Goal: Information Seeking & Learning: Learn about a topic

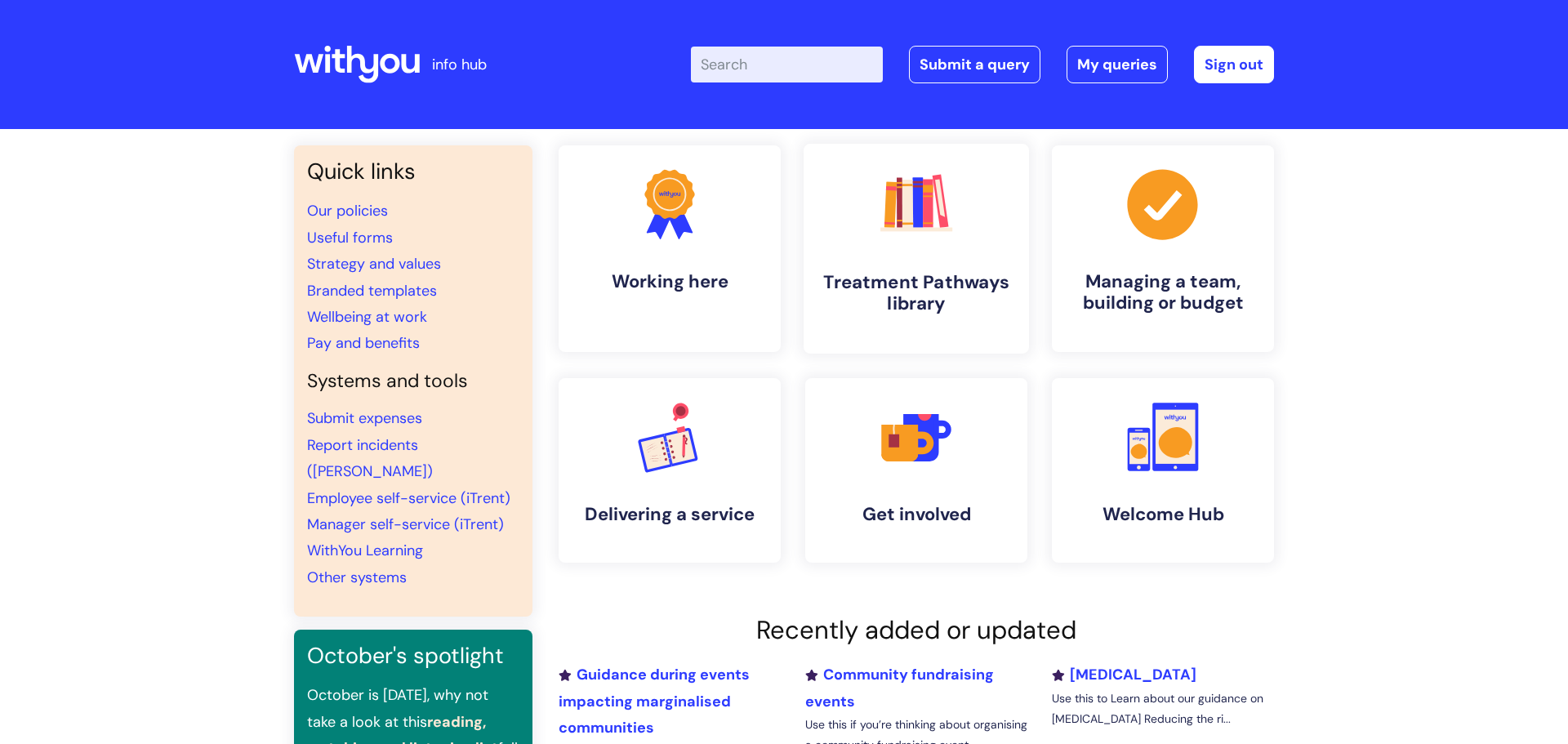
click at [859, 223] on link ".cls-1{fill:#f89b22;}.cls-1,.cls-2,.cls-3,.cls-4,.cls-5,.cls-6,.cls-7{stroke-wi…" at bounding box center [915, 249] width 225 height 210
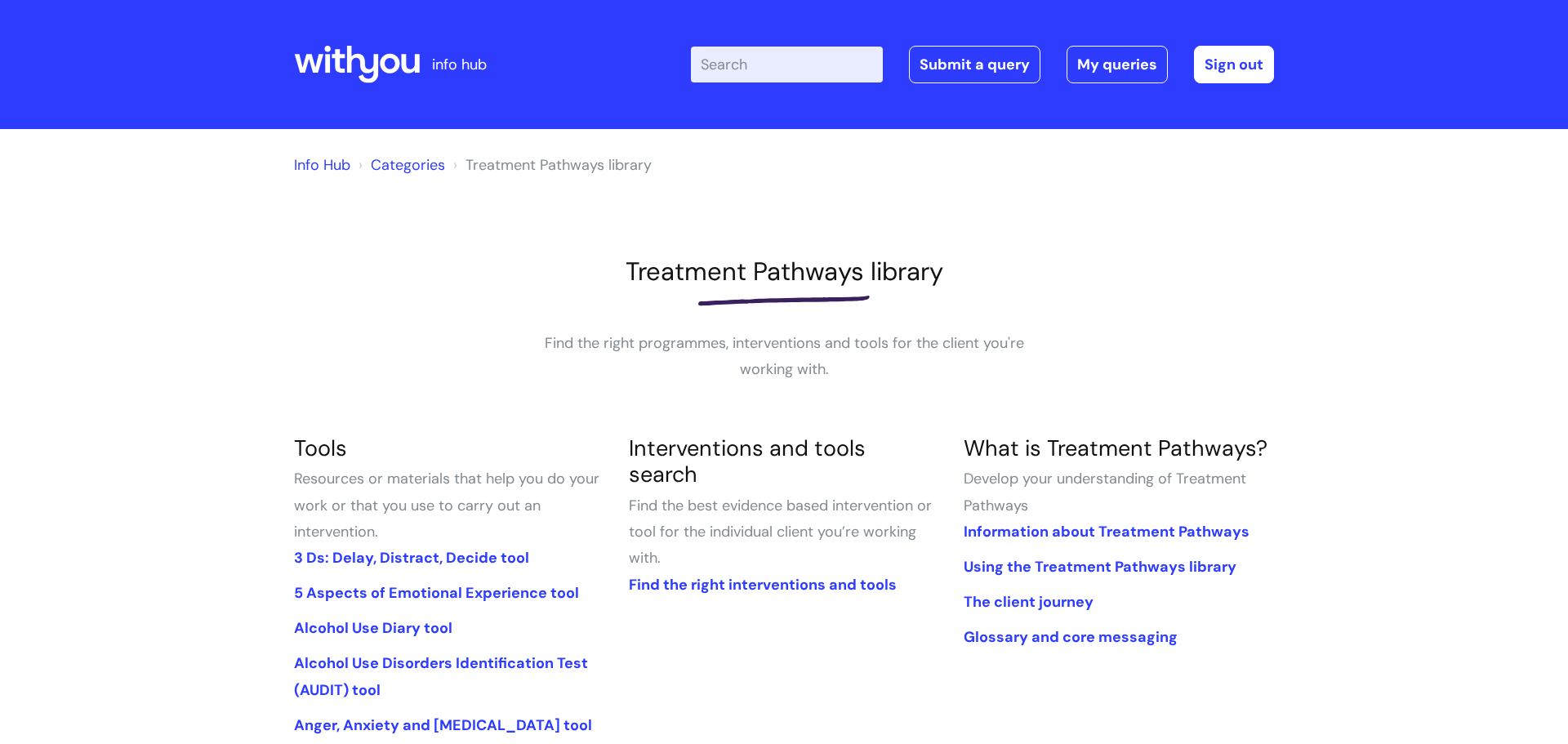
click at [769, 66] on input "Enter your search term here..." at bounding box center [787, 64] width 192 height 36
type input "cocaine"
click button "Search" at bounding box center [0, 0] width 0 height 0
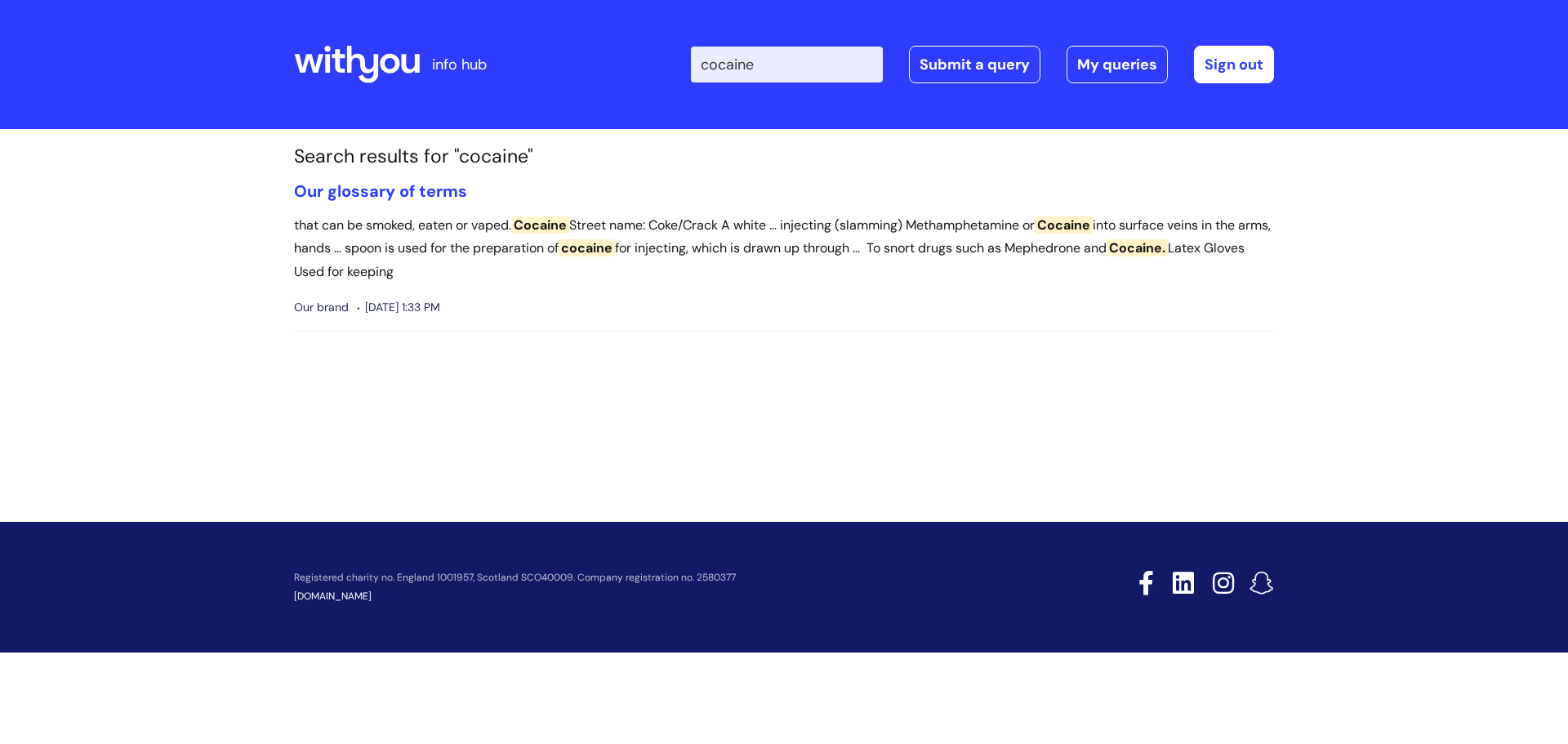
click at [523, 252] on p "that can be smoked, eaten or vaped. Cocaine Street name: Coke/Crack A white ...…" at bounding box center [783, 249] width 980 height 70
click at [424, 198] on link "Our glossary of terms" at bounding box center [380, 191] width 173 height 21
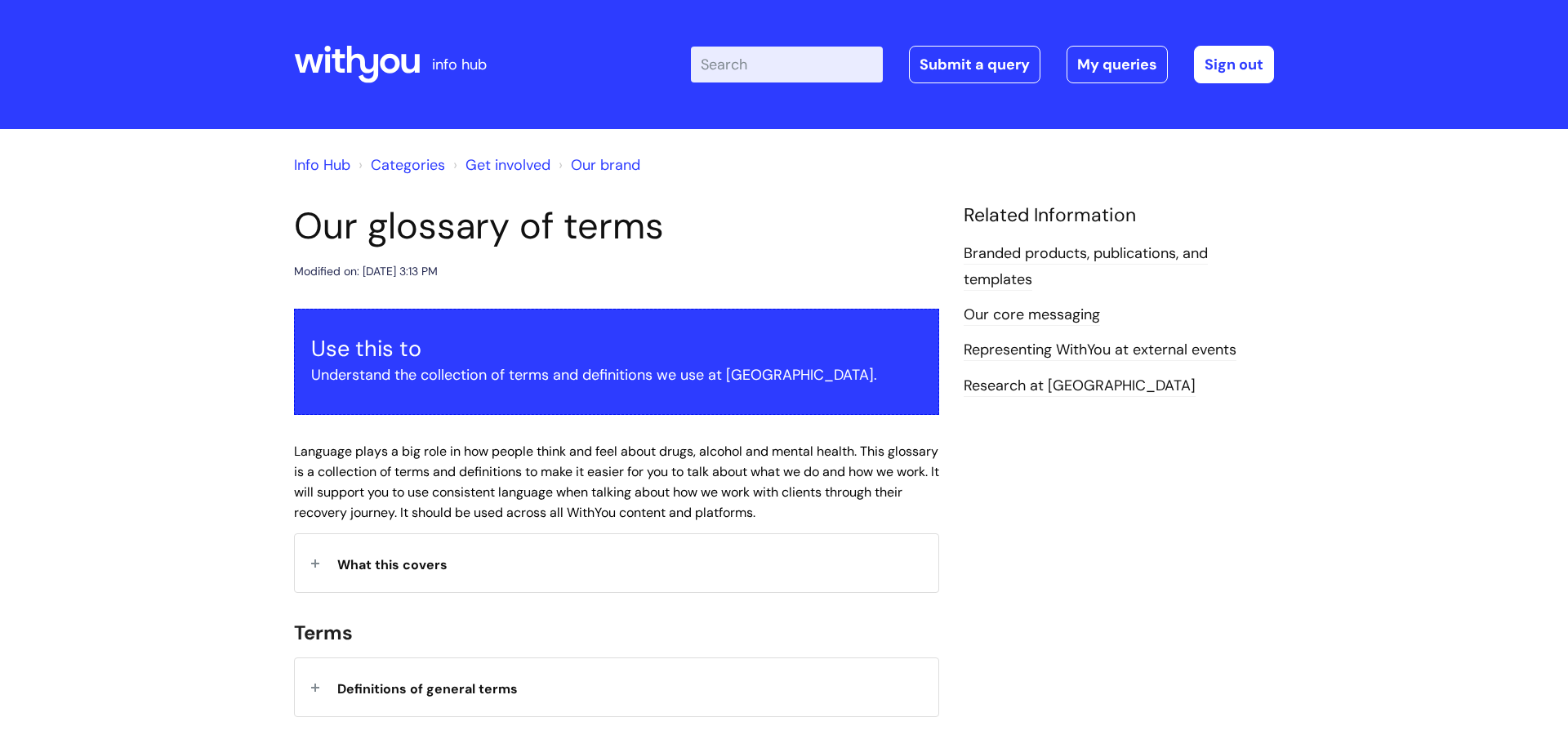
click at [342, 160] on link "Info Hub" at bounding box center [322, 164] width 57 height 19
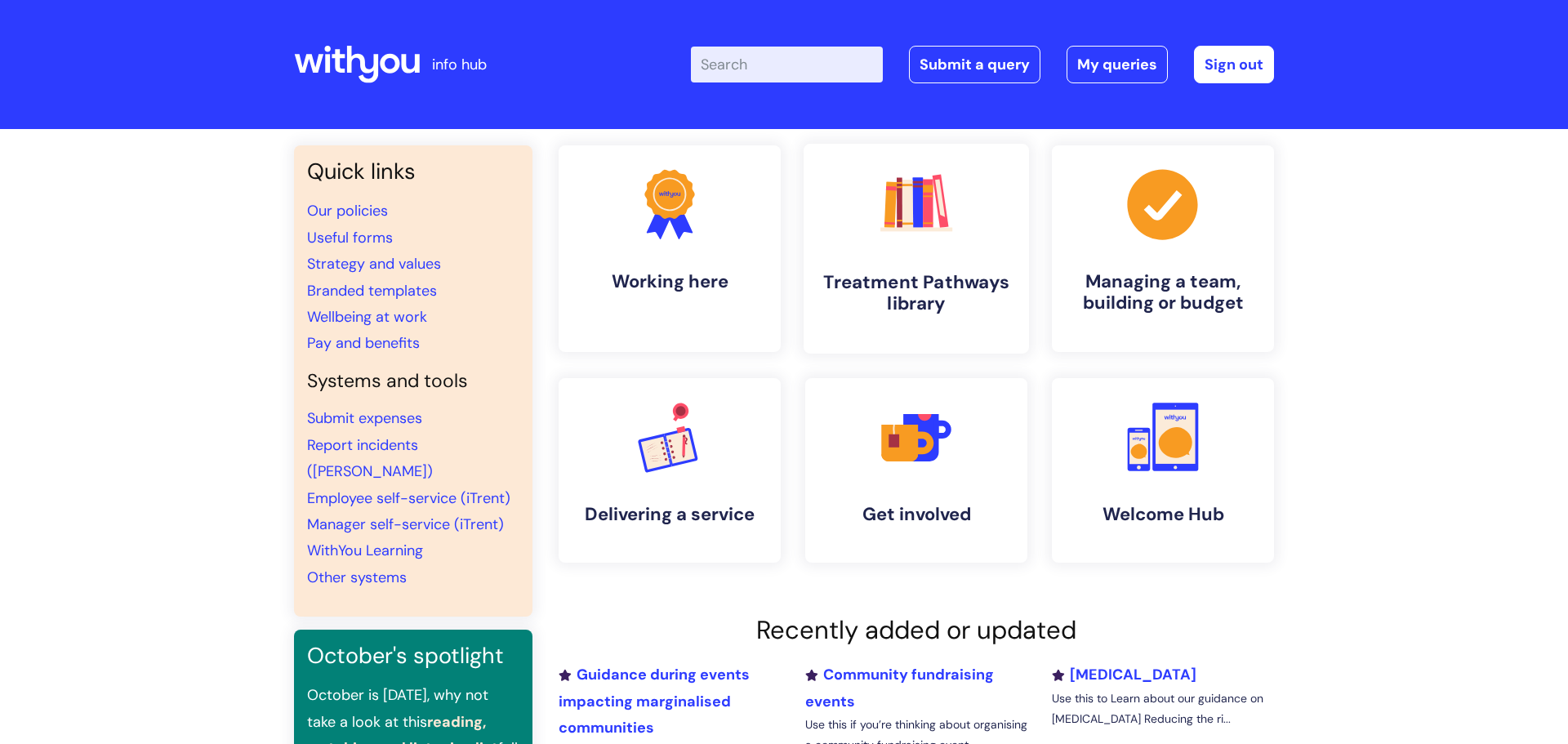
click at [840, 264] on link ".cls-1{fill:#f89b22;}.cls-1,.cls-2,.cls-3,.cls-4,.cls-5,.cls-6,.cls-7{stroke-wi…" at bounding box center [915, 249] width 225 height 210
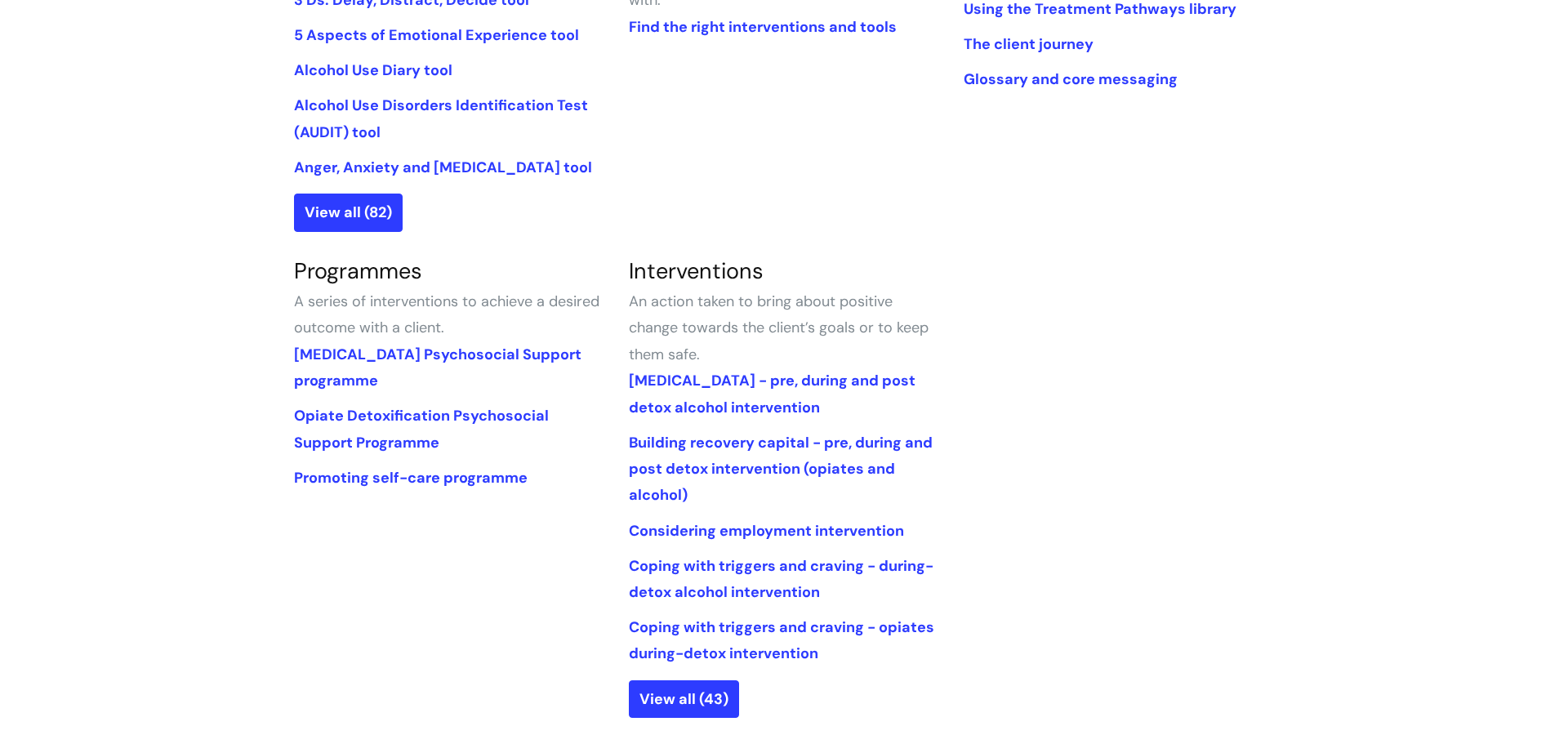
scroll to position [560, 0]
click at [676, 698] on link "View all (43)" at bounding box center [684, 697] width 110 height 37
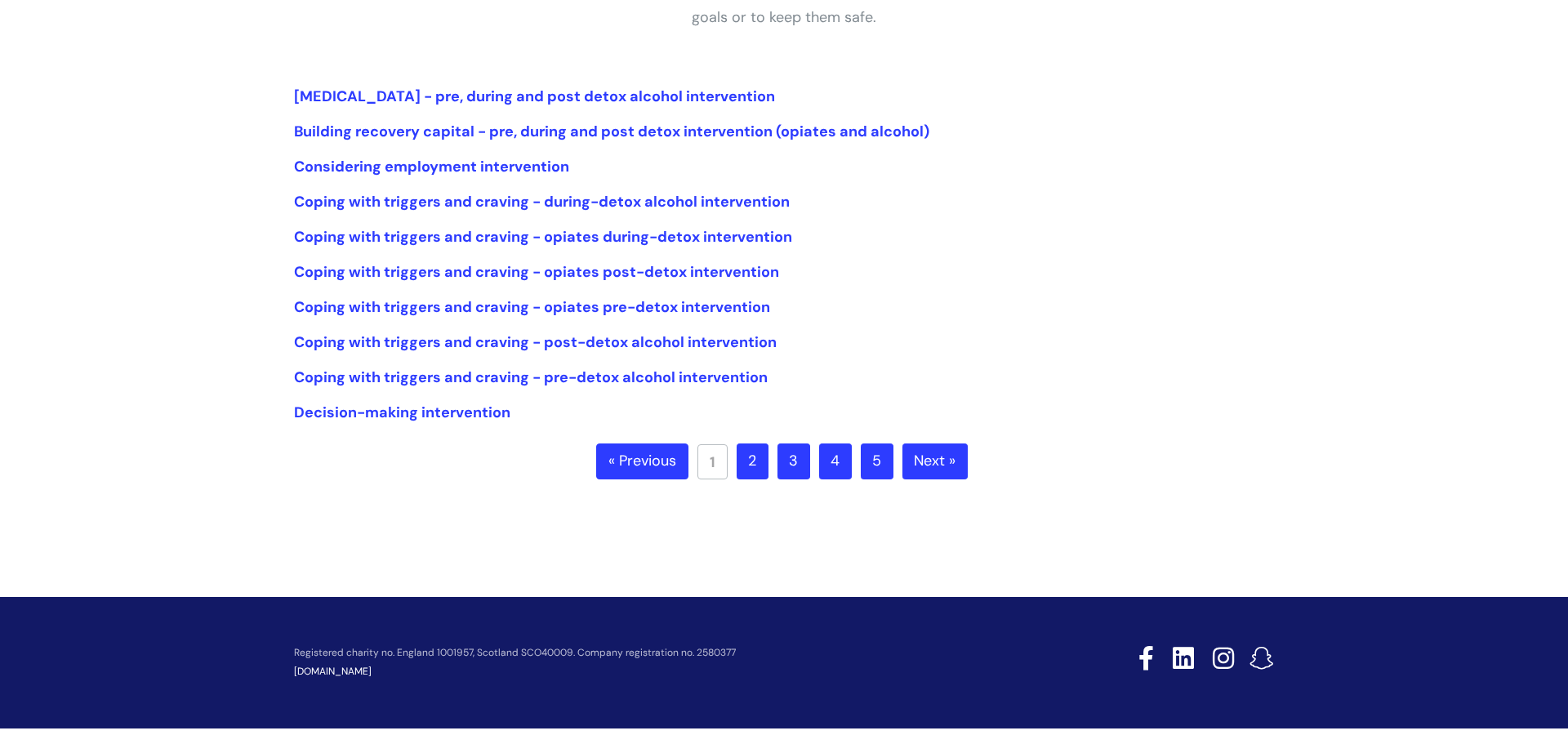
scroll to position [348, 0]
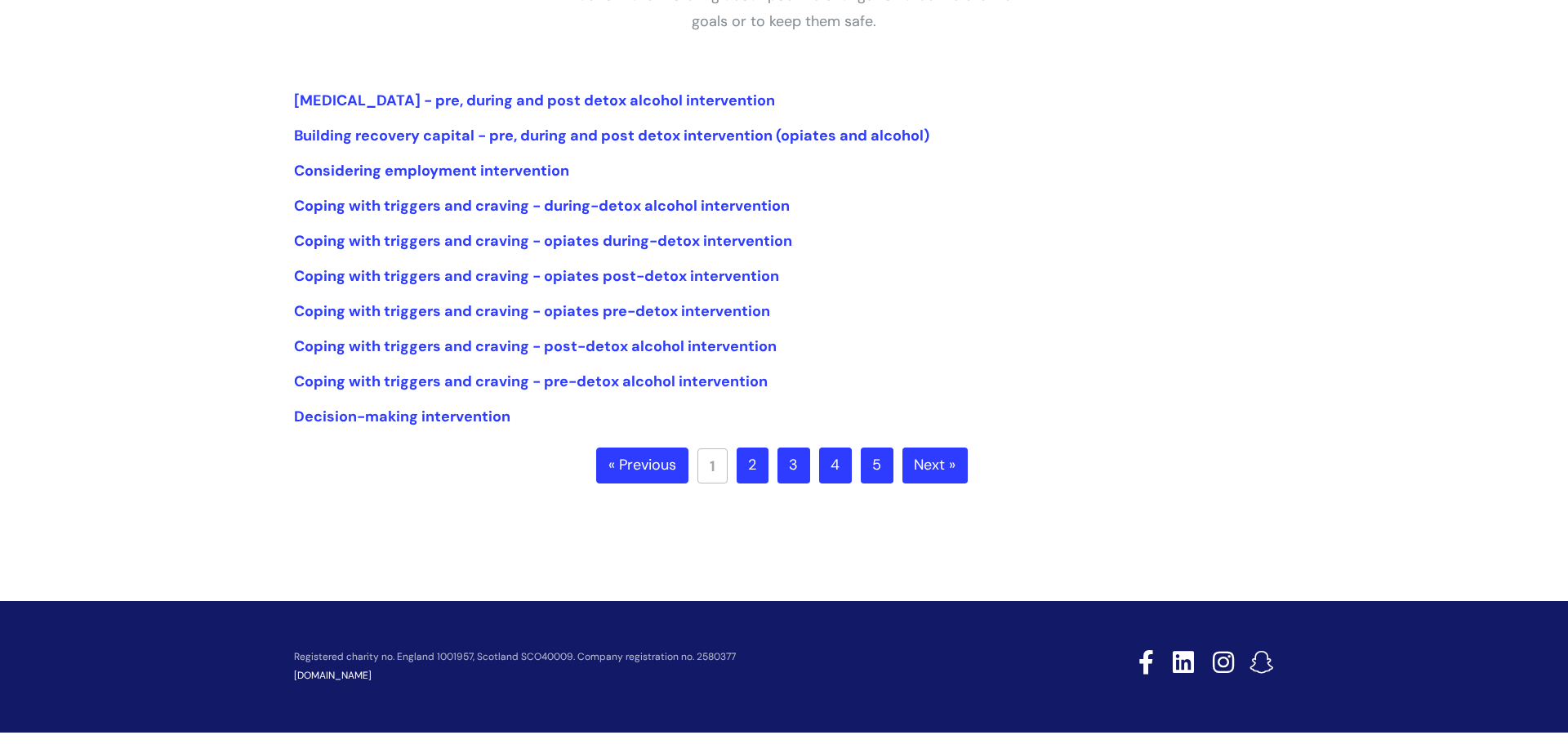
click at [806, 459] on link "3" at bounding box center [794, 465] width 33 height 36
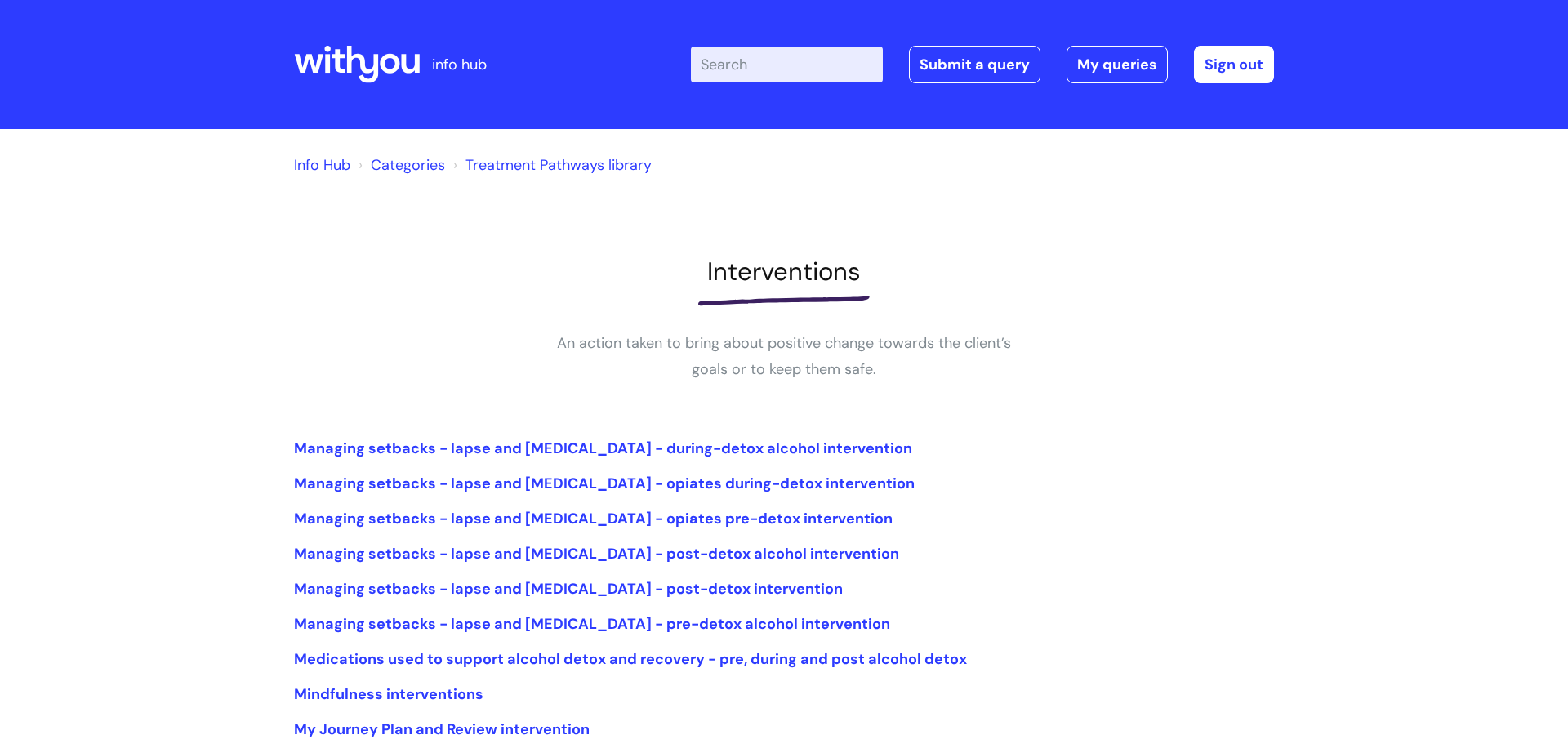
scroll to position [363, 0]
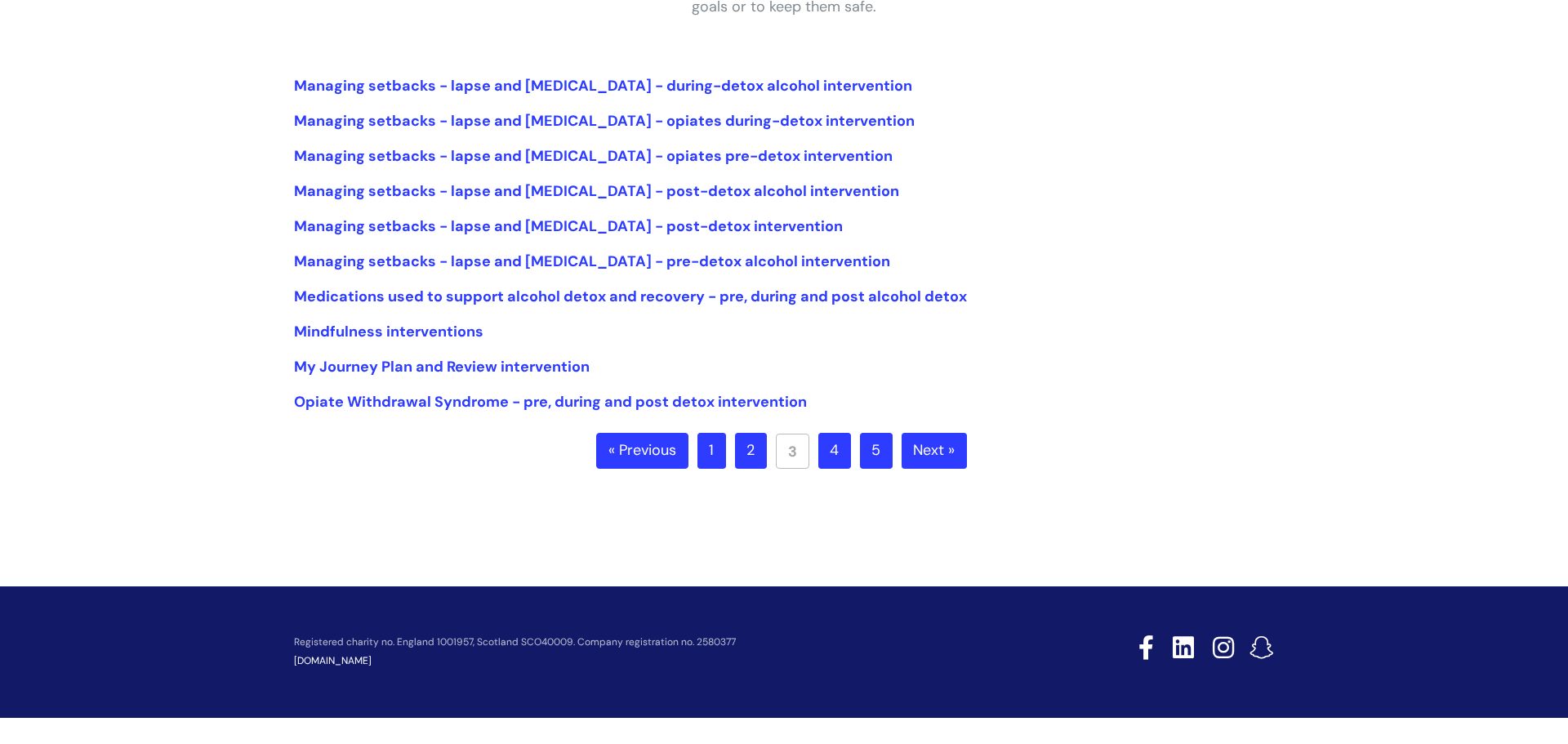
click at [841, 450] on link "4" at bounding box center [835, 450] width 33 height 36
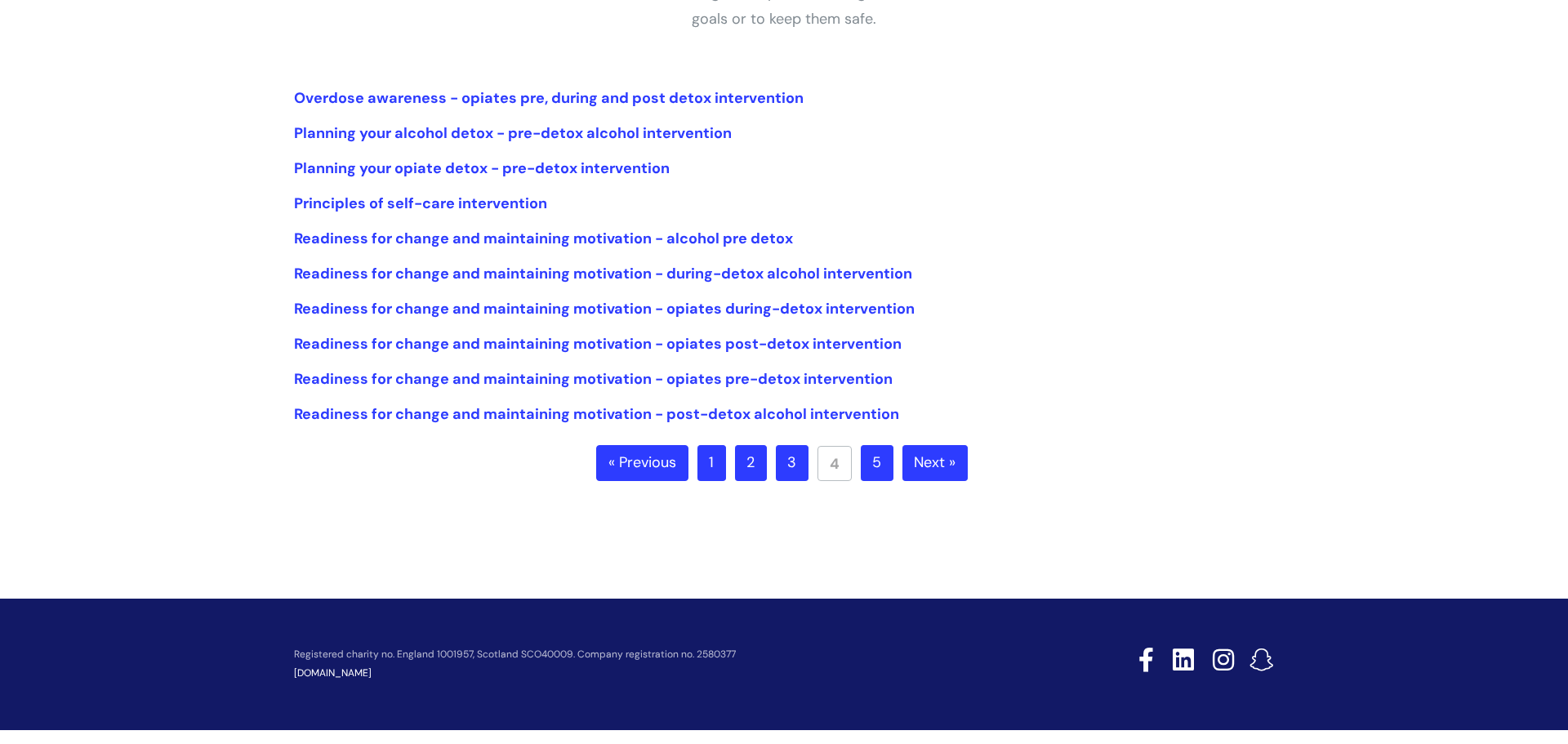
scroll to position [343, 0]
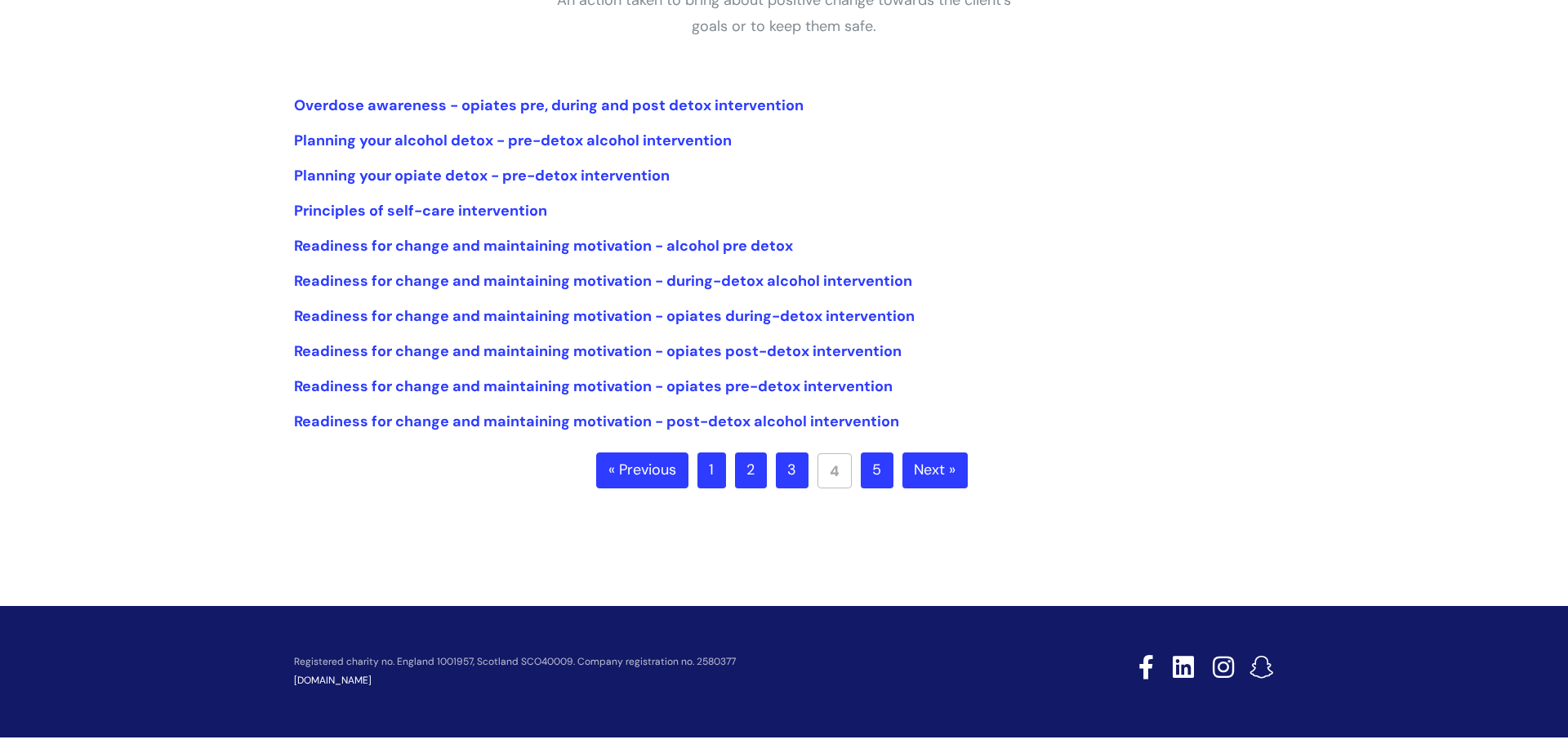
click at [753, 474] on link "2" at bounding box center [750, 470] width 32 height 36
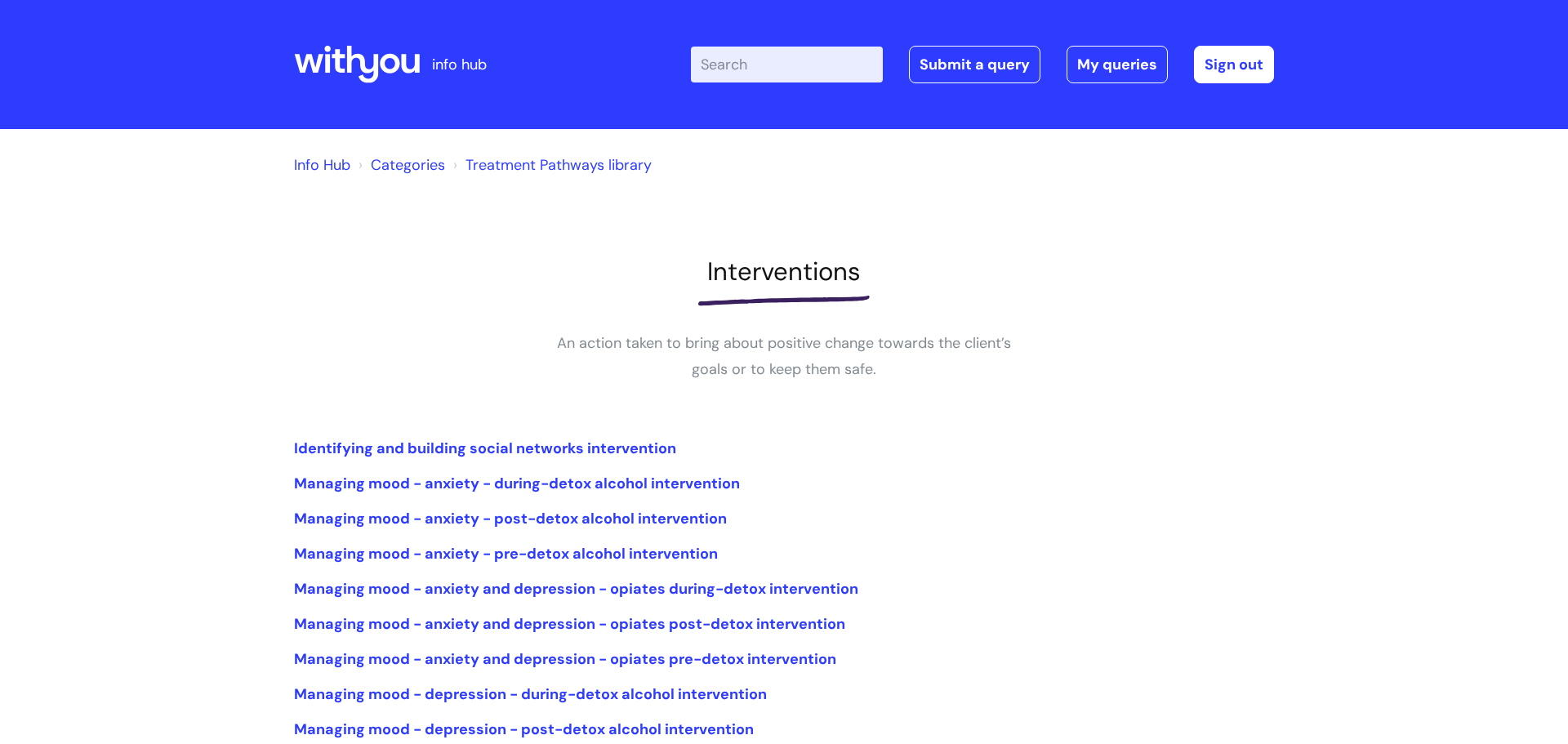
scroll to position [363, 0]
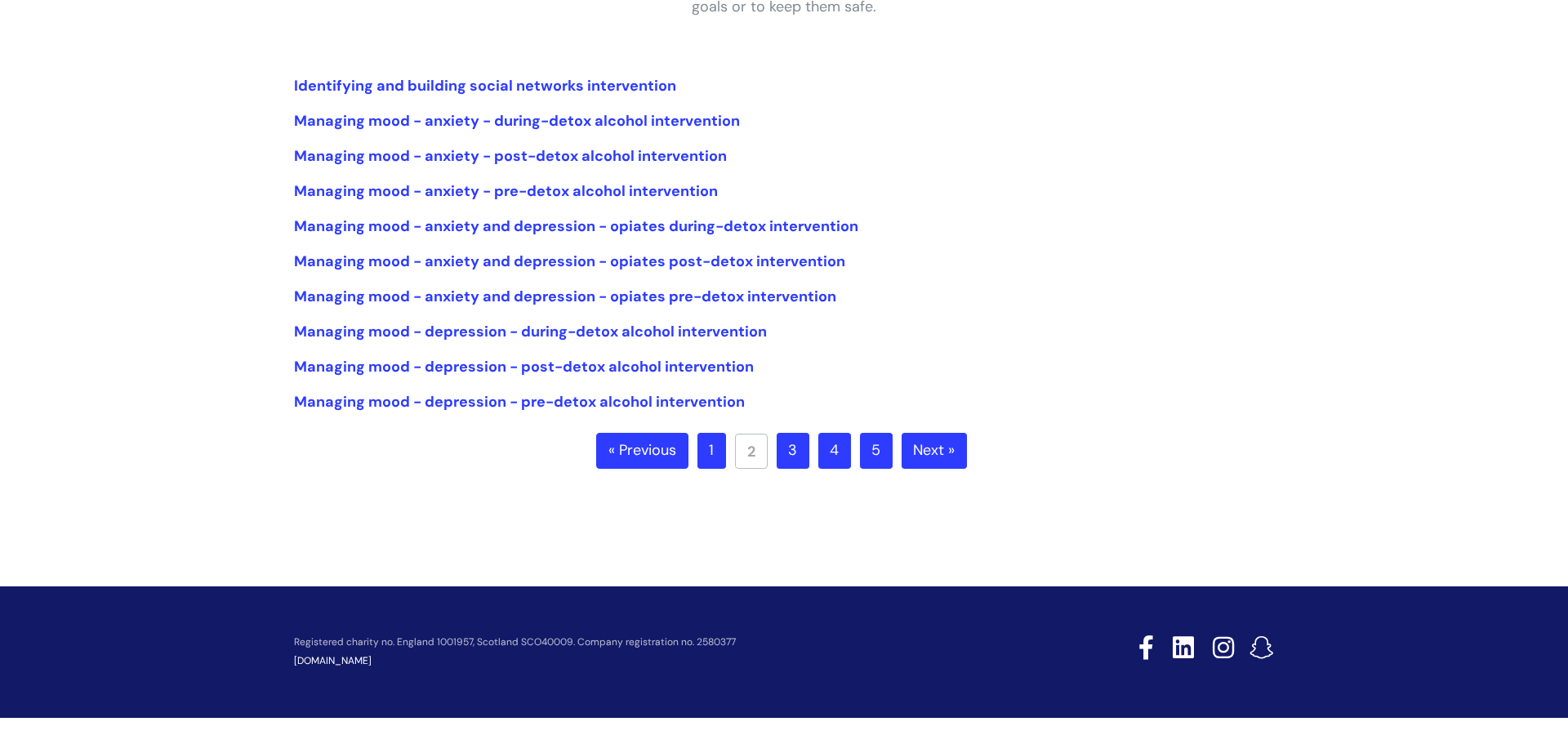
click at [879, 451] on link "5" at bounding box center [876, 450] width 33 height 36
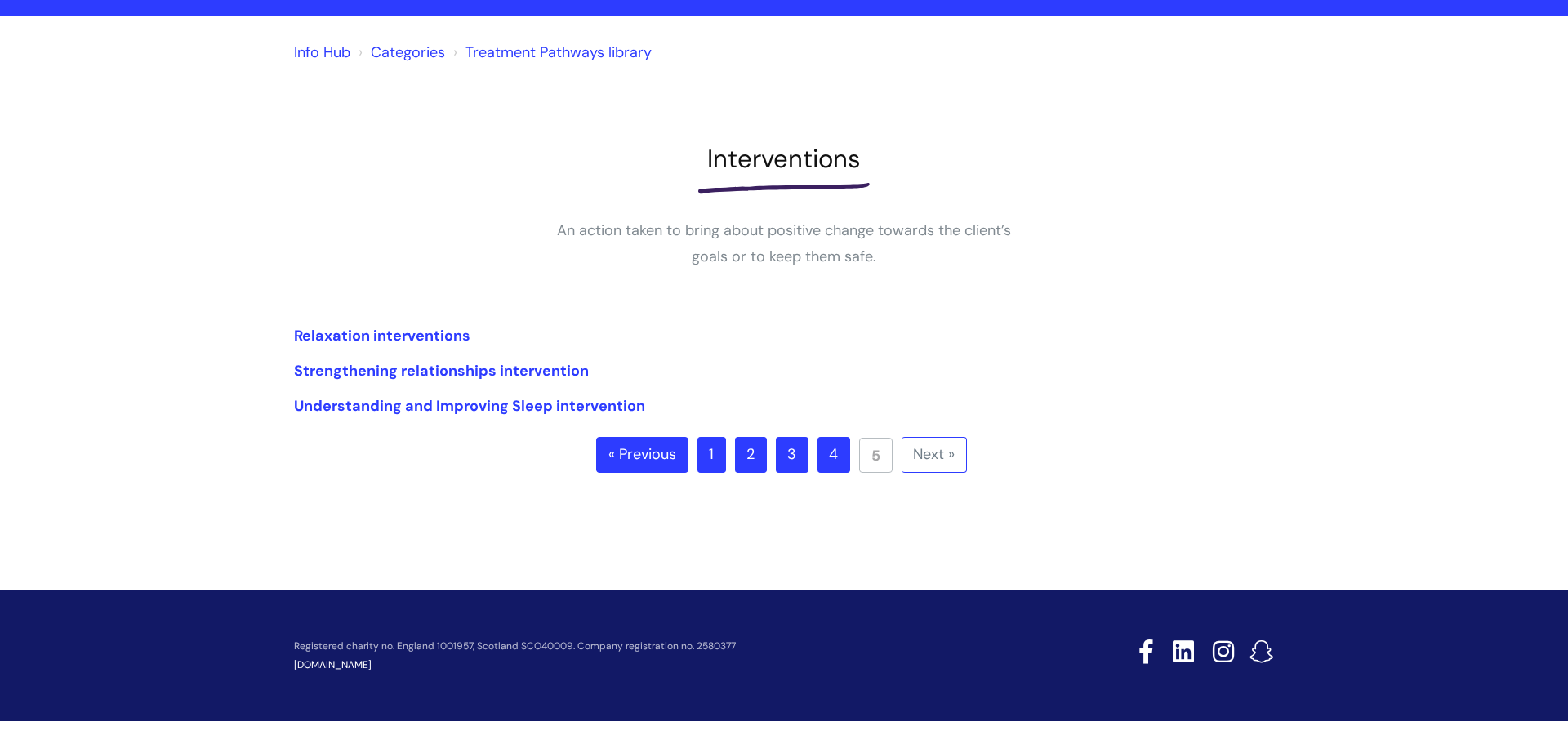
scroll to position [110, 0]
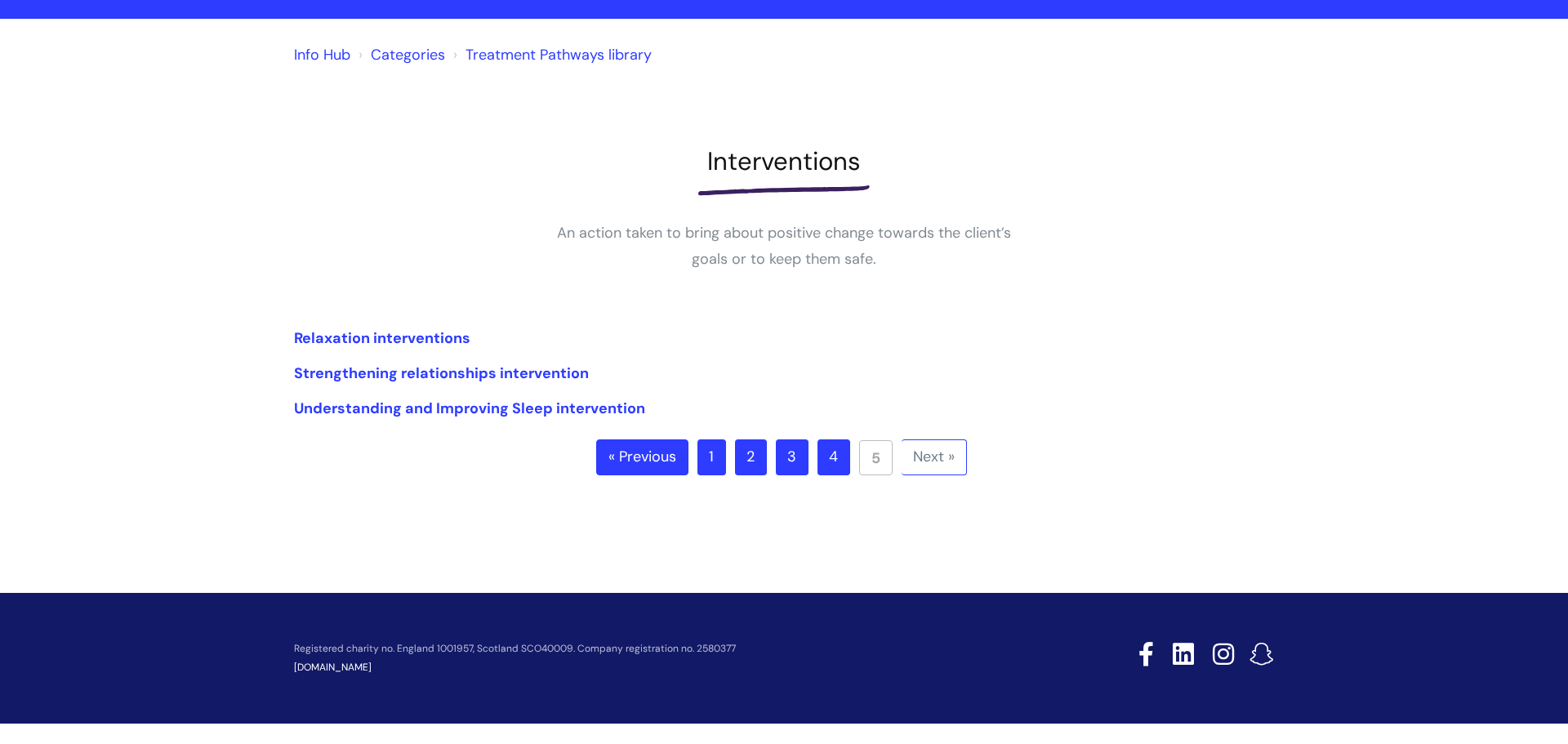
click at [573, 463] on div "« Previous 1 2 3 4 5 Next »" at bounding box center [783, 457] width 980 height 36
click at [524, 58] on link "Treatment Pathways library" at bounding box center [559, 54] width 186 height 19
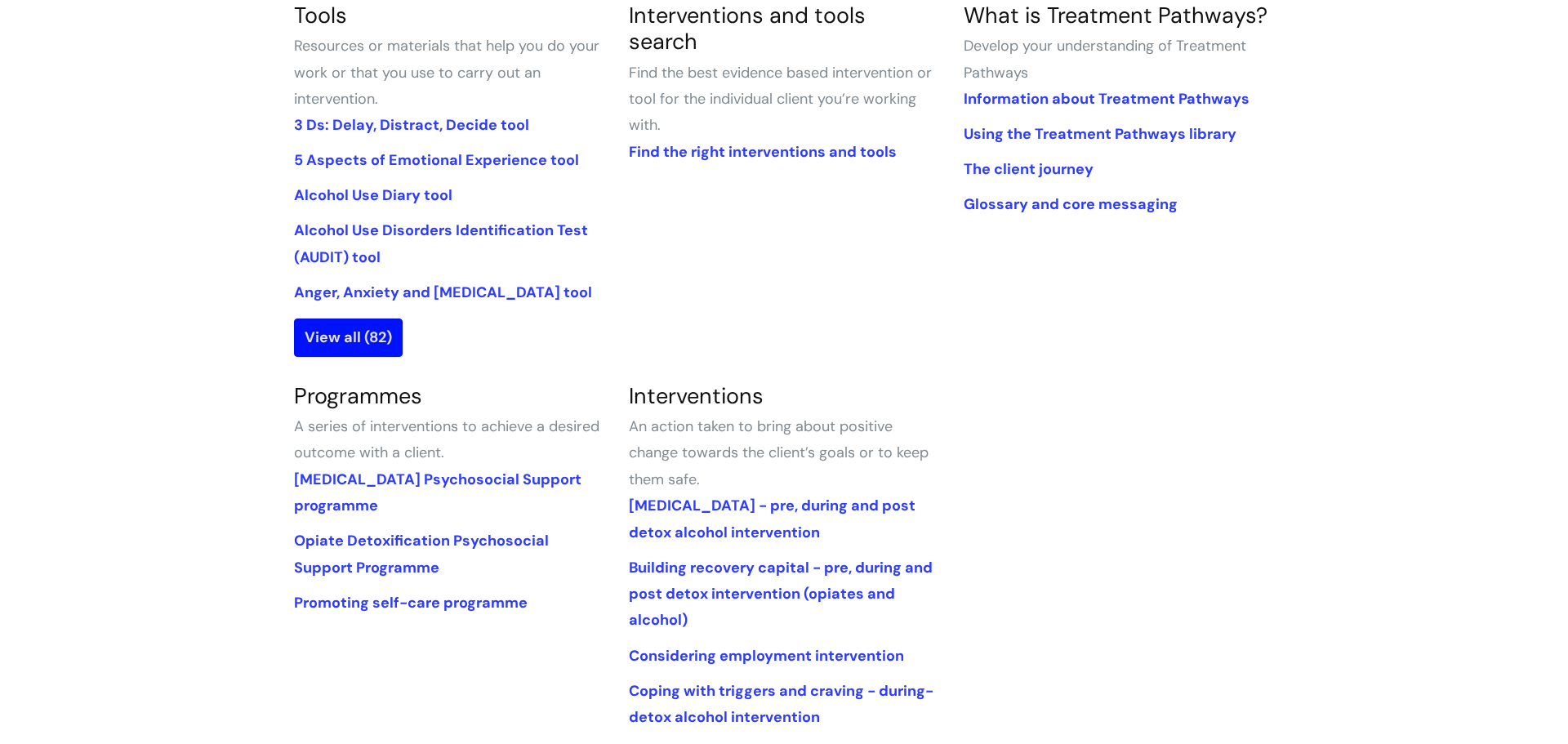
scroll to position [435, 0]
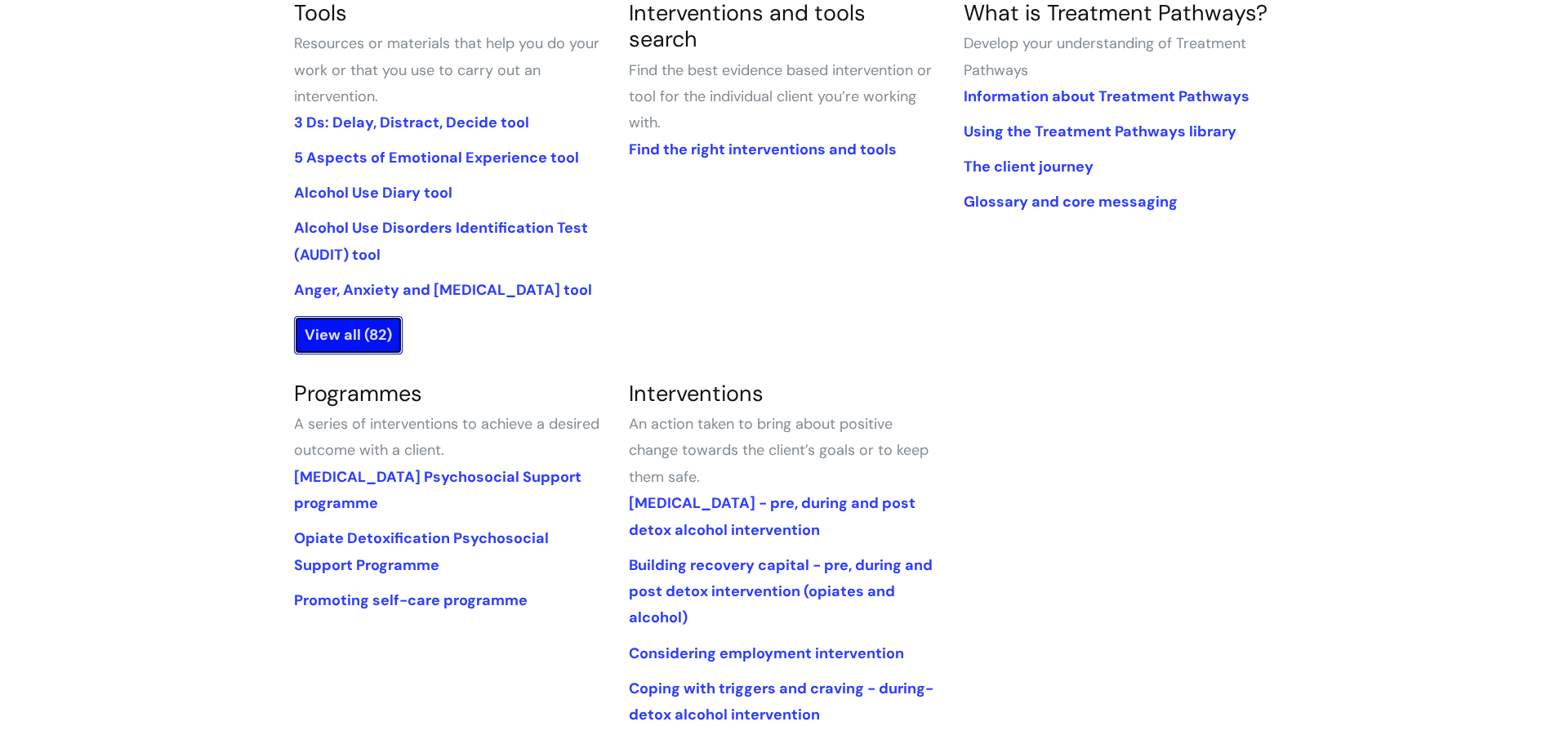
click at [371, 333] on link "View all (82)" at bounding box center [347, 335] width 108 height 37
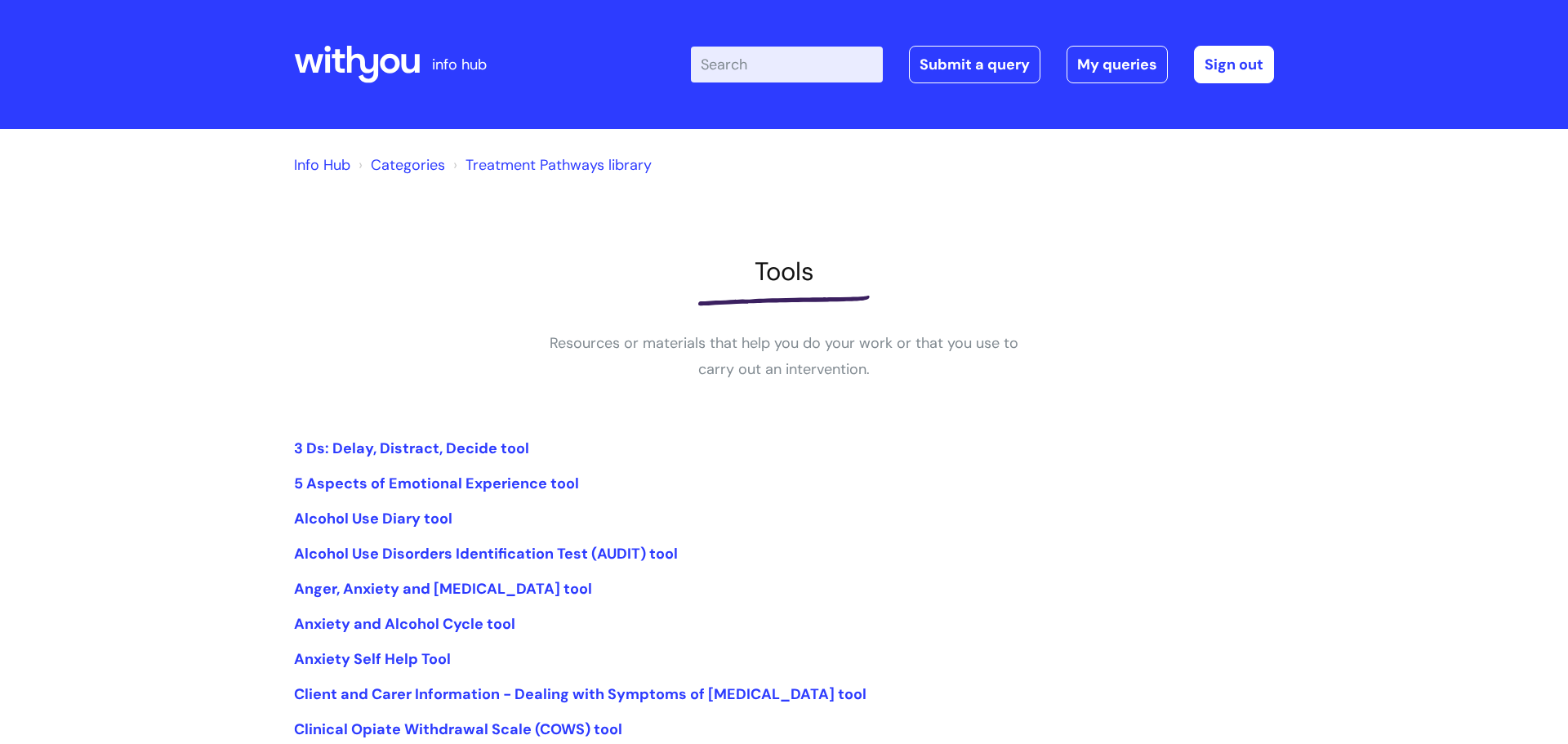
scroll to position [363, 0]
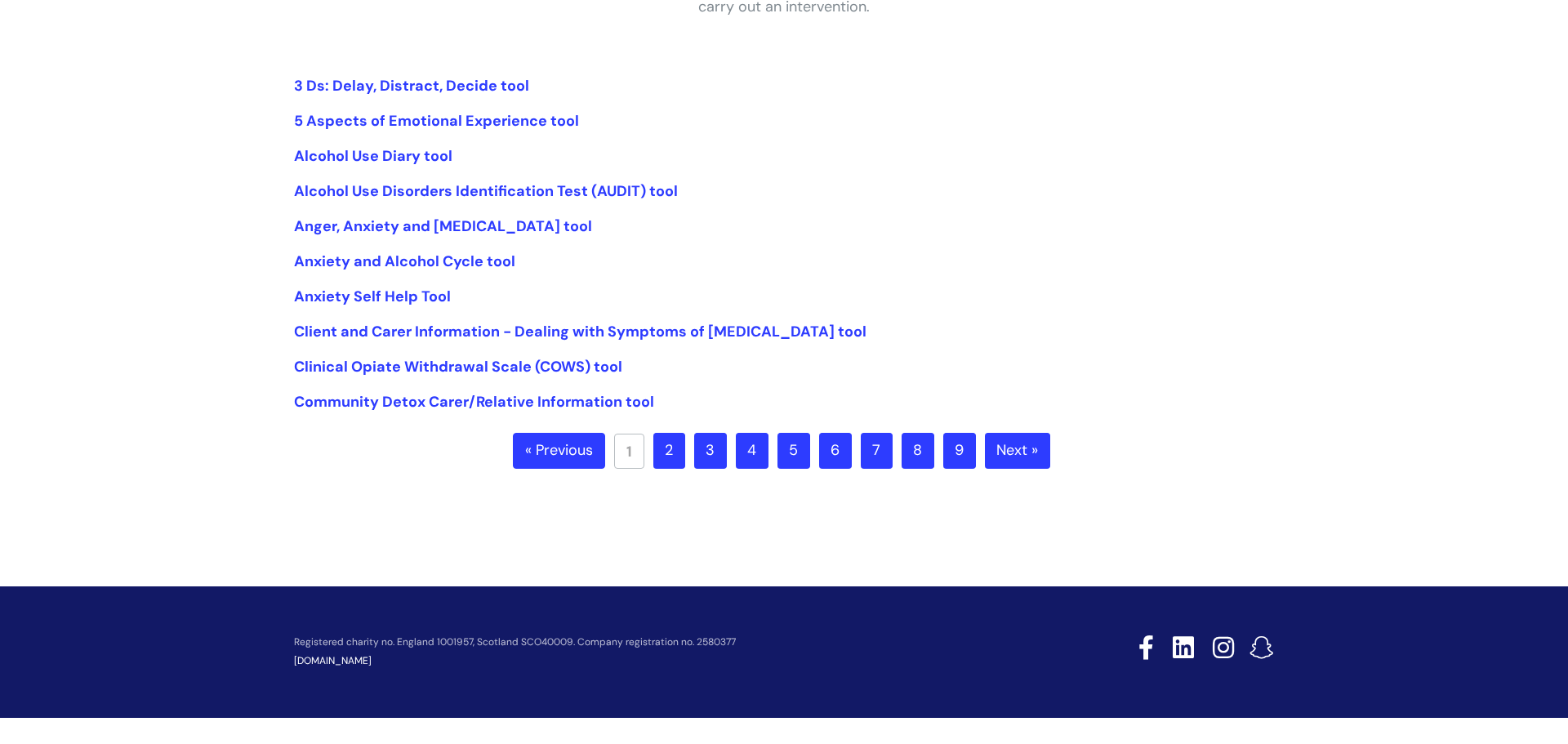
click at [718, 454] on link "3" at bounding box center [710, 450] width 33 height 36
